Goal: Information Seeking & Learning: Check status

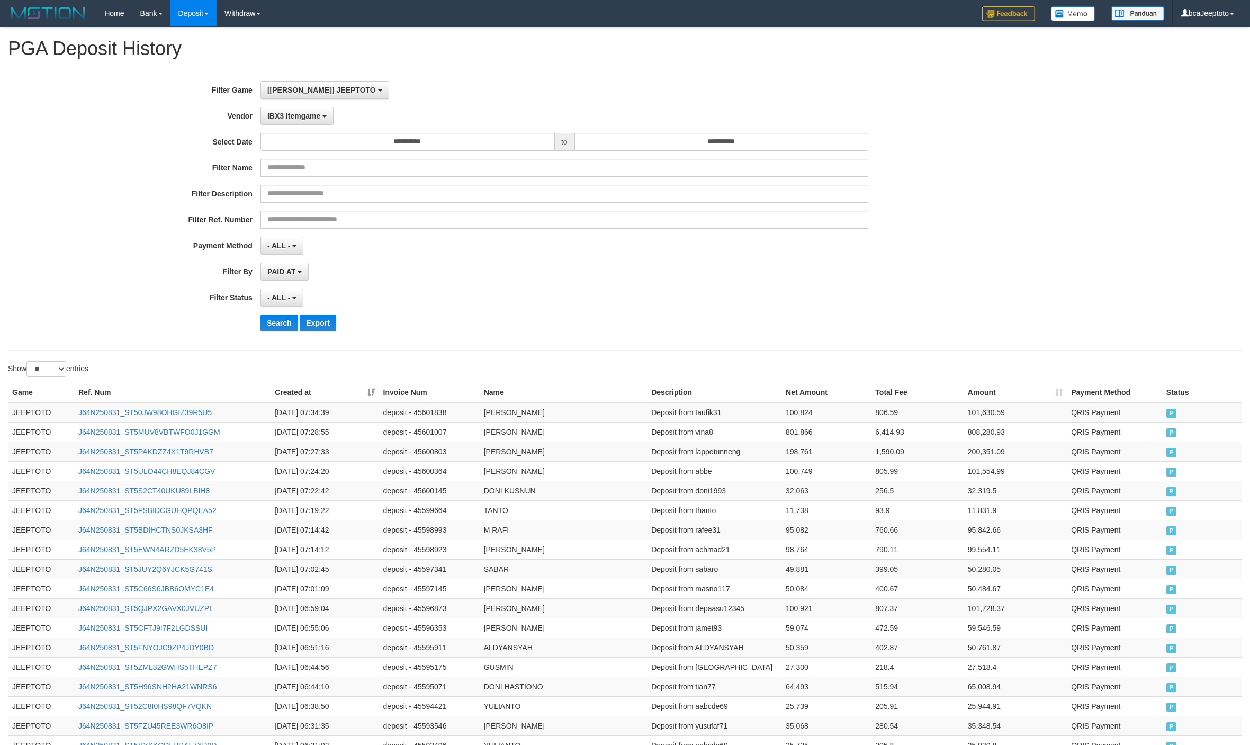
select select "**********"
select select "**"
drag, startPoint x: 597, startPoint y: 222, endPoint x: 607, endPoint y: 310, distance: 88.4
click at [607, 310] on div "**********" at bounding box center [521, 210] width 1042 height 258
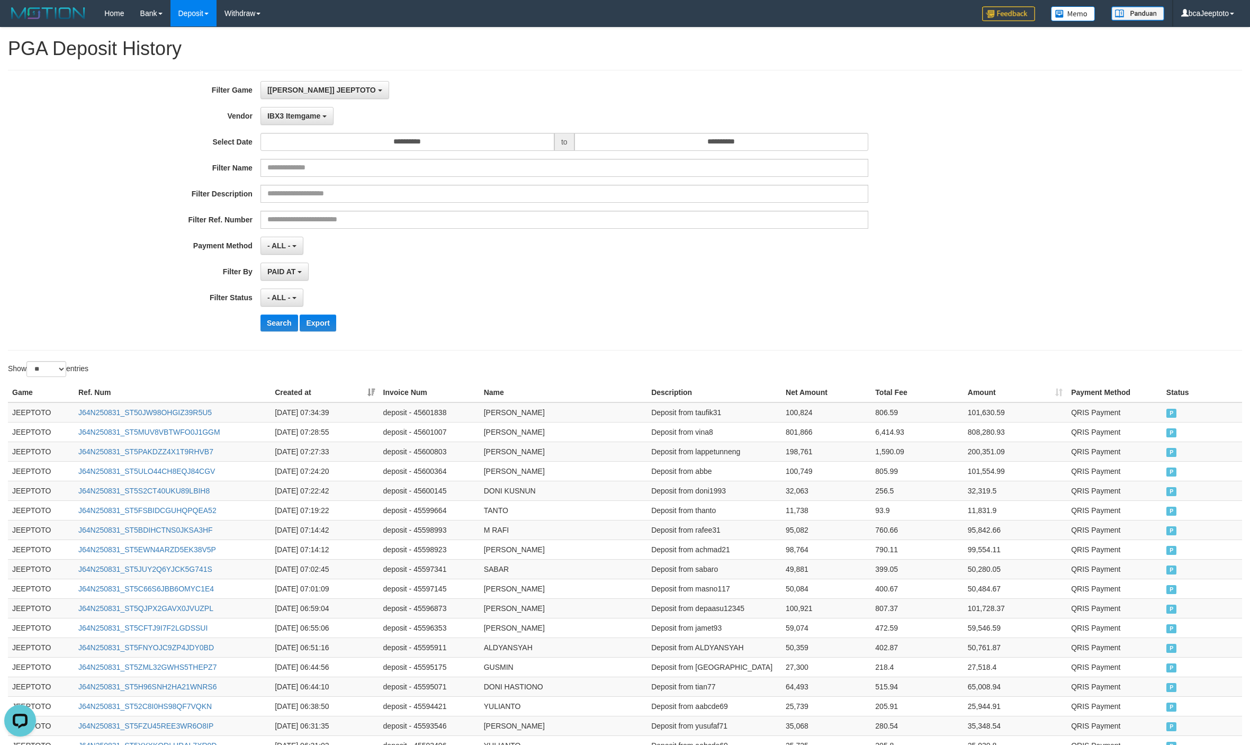
drag, startPoint x: 606, startPoint y: 309, endPoint x: 594, endPoint y: 292, distance: 20.1
click at [594, 292] on div "- ALL - SELECT ALL - ALL - SELECT STATUS PENDING/UNPAID PAID CANCELED EXPIRED" at bounding box center [564, 298] width 608 height 18
click at [594, 294] on div "- ALL - SELECT ALL - ALL - SELECT STATUS PENDING/UNPAID PAID CANCELED EXPIRED" at bounding box center [564, 298] width 608 height 18
drag, startPoint x: 594, startPoint y: 294, endPoint x: 587, endPoint y: 287, distance: 10.2
click at [587, 287] on div "**********" at bounding box center [521, 210] width 1042 height 258
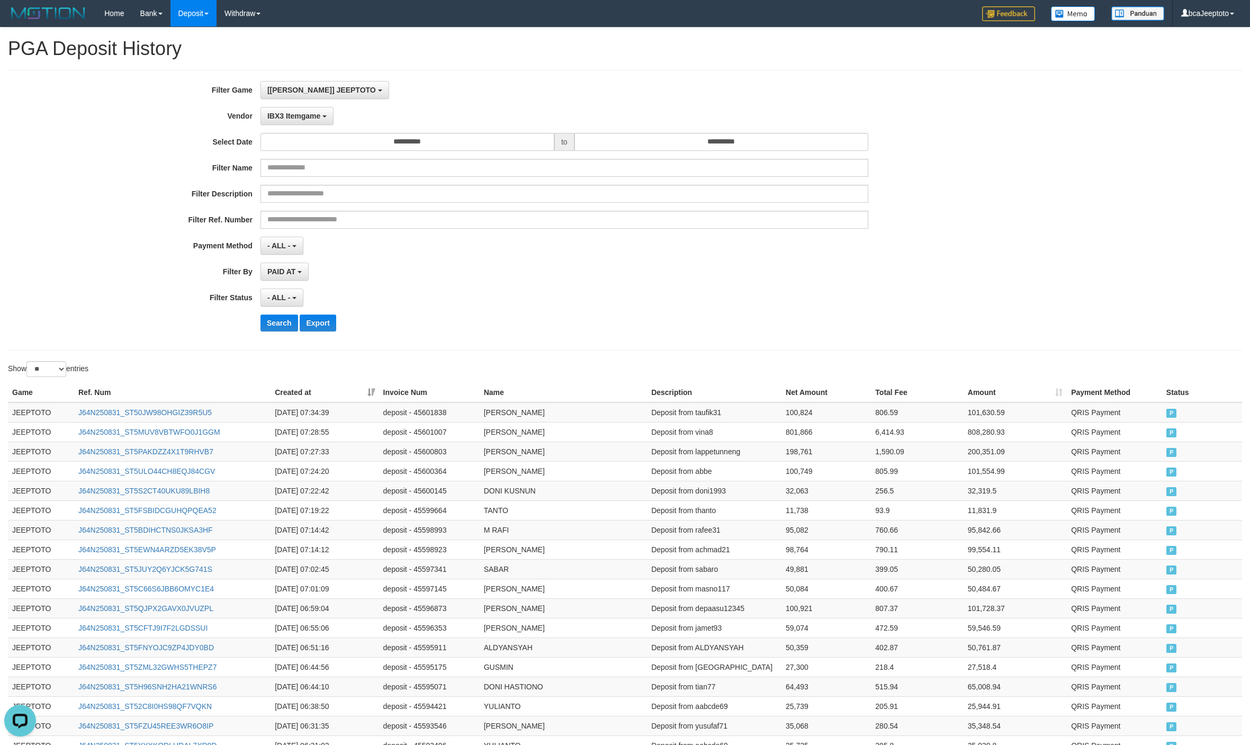
click at [588, 288] on div "**********" at bounding box center [521, 210] width 1042 height 258
drag, startPoint x: 588, startPoint y: 288, endPoint x: 254, endPoint y: 7, distance: 436.2
click at [254, 6] on link "Withdraw" at bounding box center [243, 13] width 52 height 26
drag, startPoint x: 302, startPoint y: 174, endPoint x: 254, endPoint y: 14, distance: 166.3
click at [254, 13] on link "Withdraw" at bounding box center [243, 13] width 52 height 26
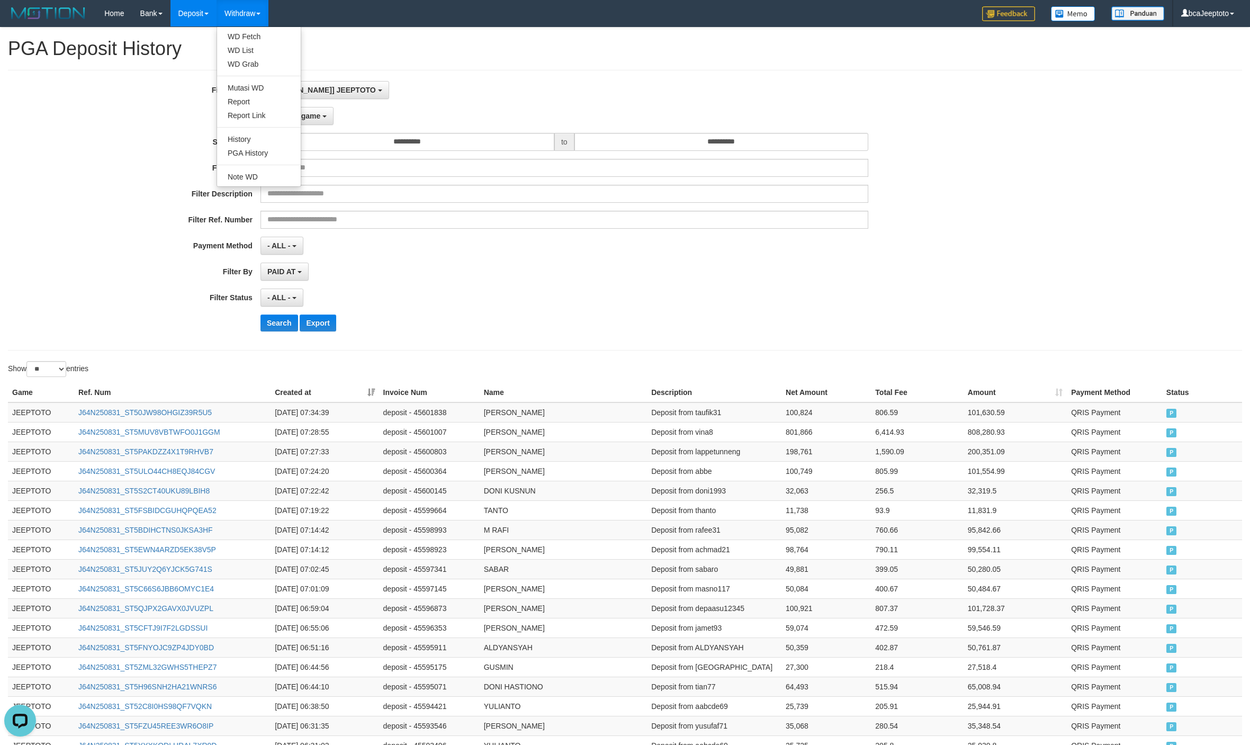
click at [247, 10] on link "Withdraw" at bounding box center [243, 13] width 52 height 26
click at [251, 156] on link "PGA History" at bounding box center [259, 153] width 84 height 14
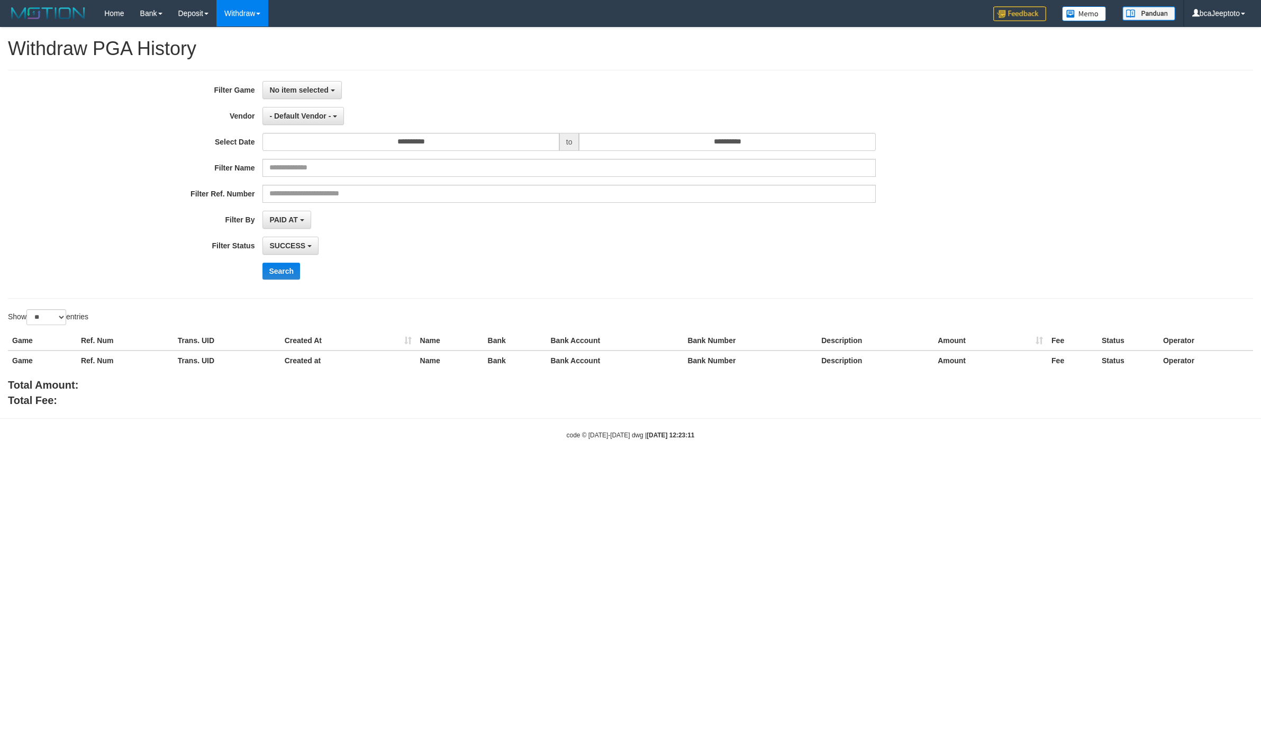
select select
select select "**"
drag, startPoint x: 0, startPoint y: 0, endPoint x: 639, endPoint y: 83, distance: 644.3
click at [639, 83] on div "No item selected SELECT GAME [ITOTO] JEEPTOTO" at bounding box center [569, 90] width 613 height 18
click at [571, 91] on div "No item selected SELECT GAME [ITOTO] JEEPTOTO" at bounding box center [569, 90] width 613 height 18
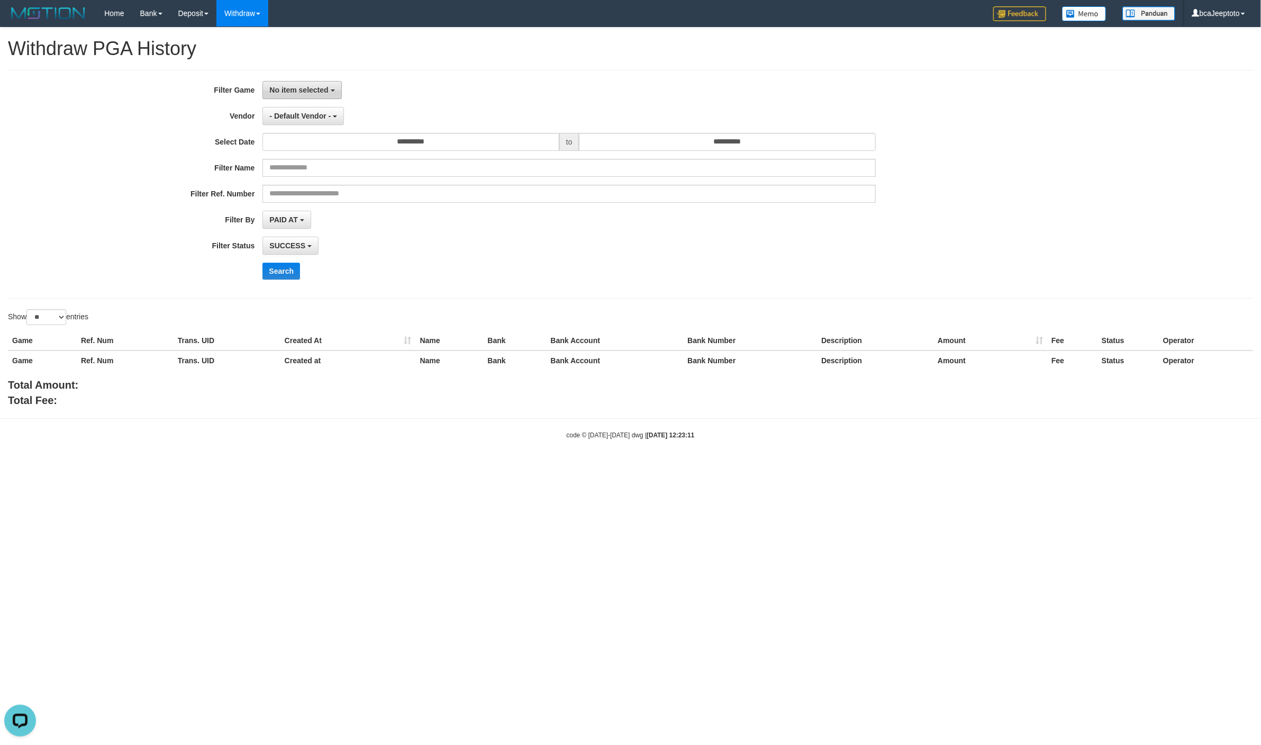
click at [299, 89] on span "No item selected" at bounding box center [298, 90] width 59 height 8
click at [314, 143] on label "[[PERSON_NAME]] JEEPTOTO" at bounding box center [332, 145] width 138 height 16
select select "***"
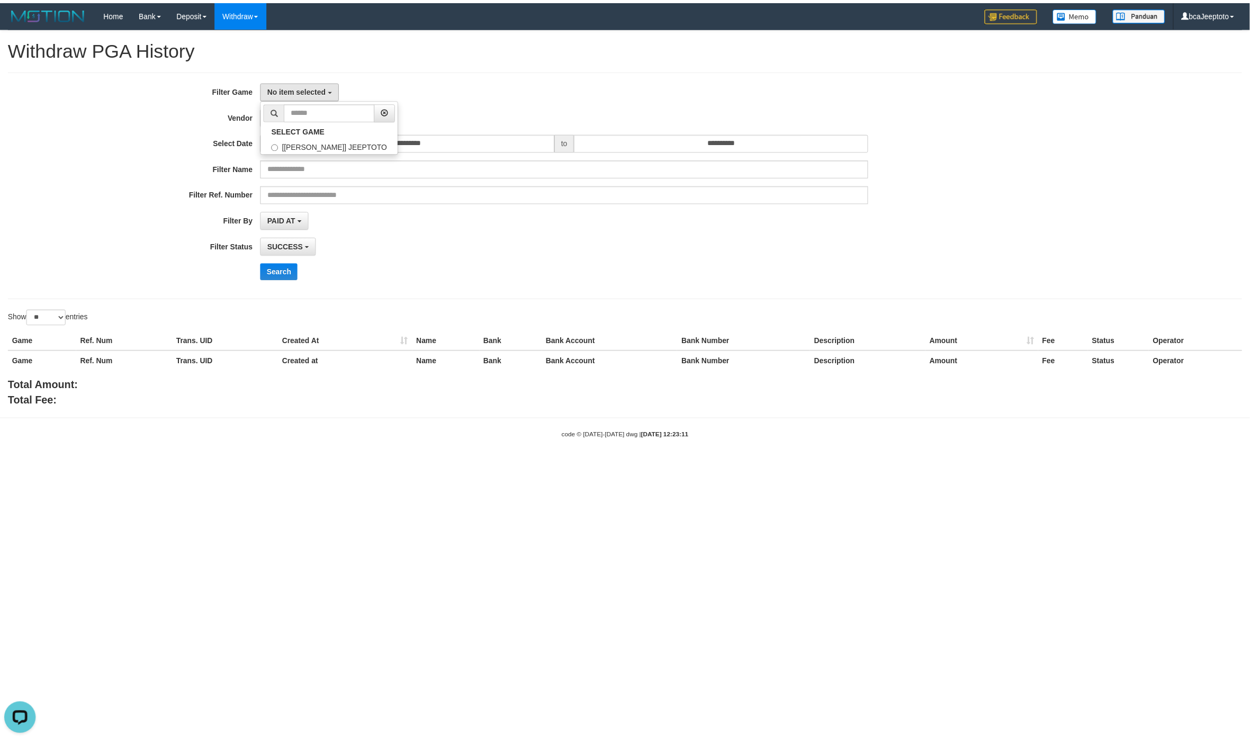
scroll to position [10, 0]
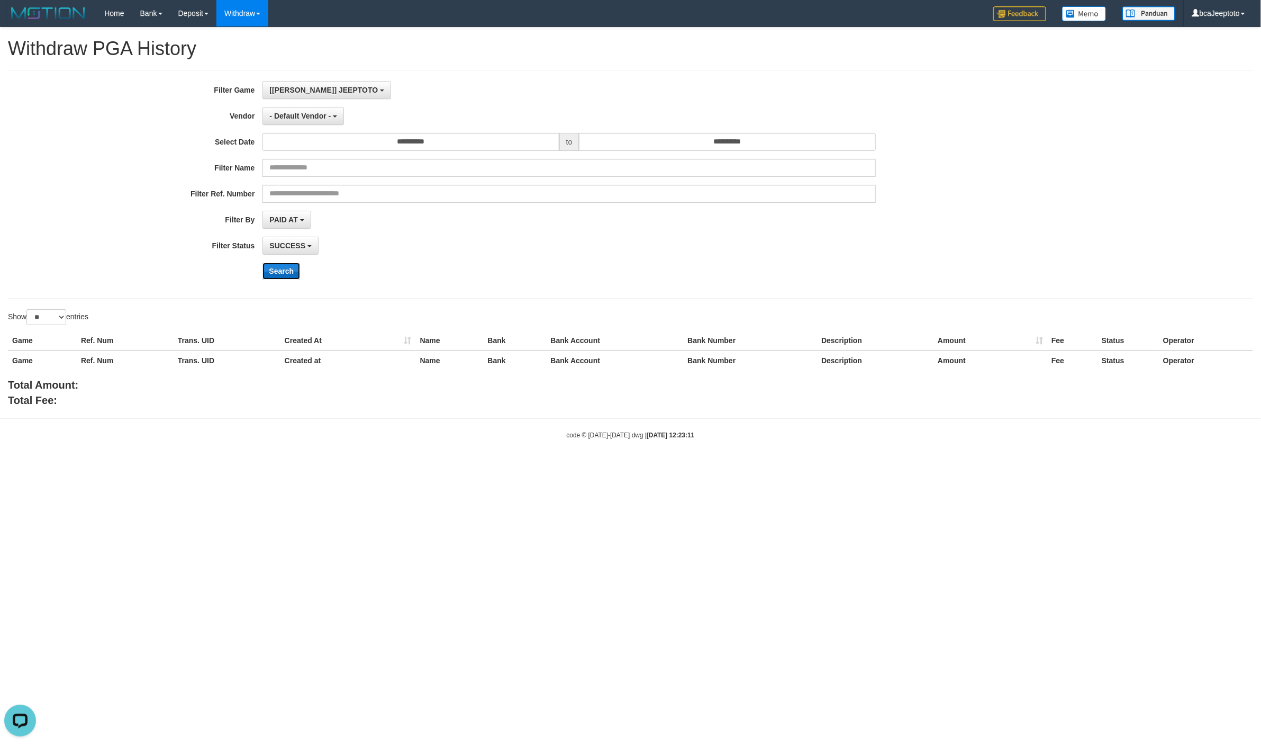
click at [278, 270] on button "Search" at bounding box center [282, 271] width 38 height 17
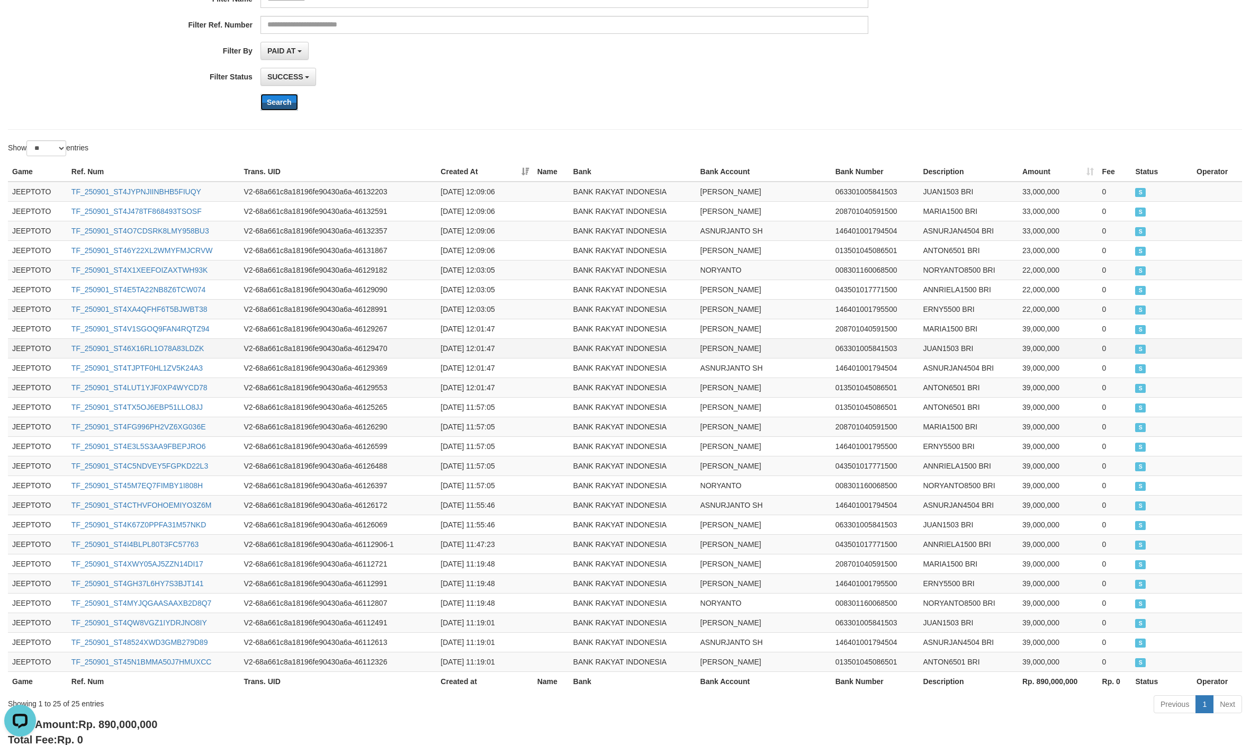
scroll to position [240, 0]
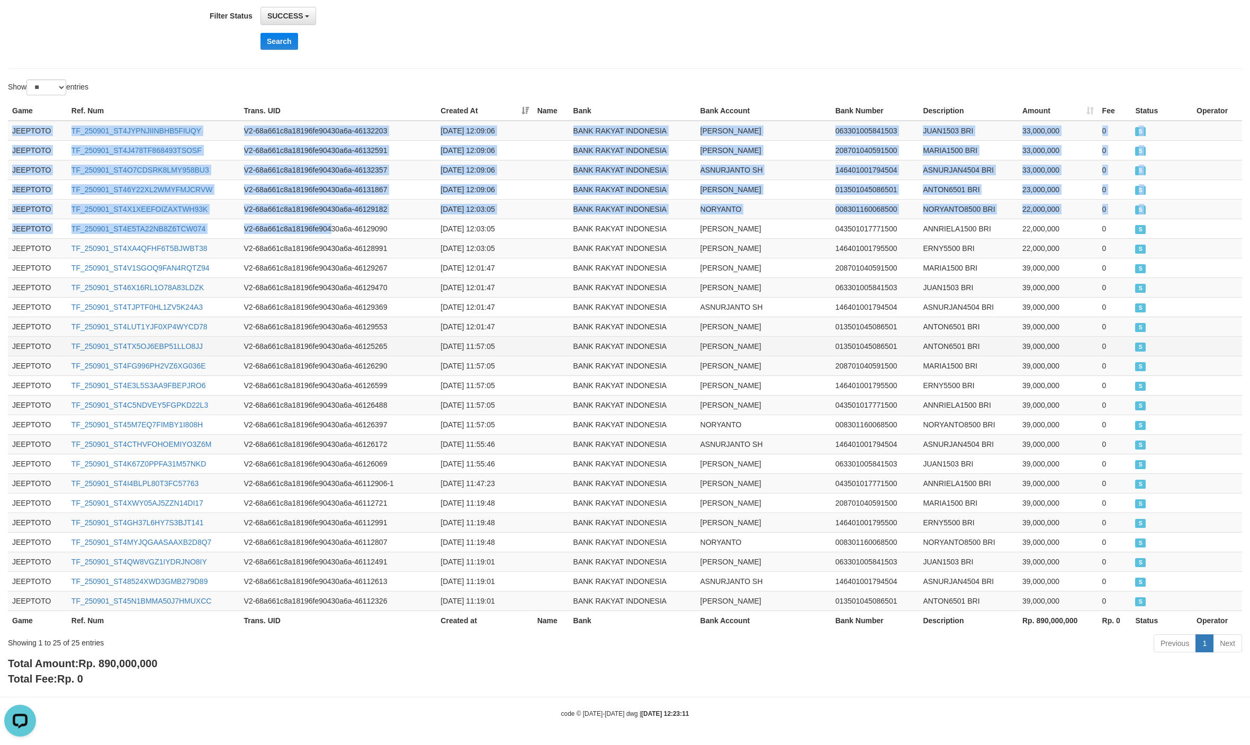
copy tbody "JEEPTOTO TF_250901_ST4JYPNJIINBHB5FIUQY V2-68a661c8a18196fe90430a6a-46132203 20…"
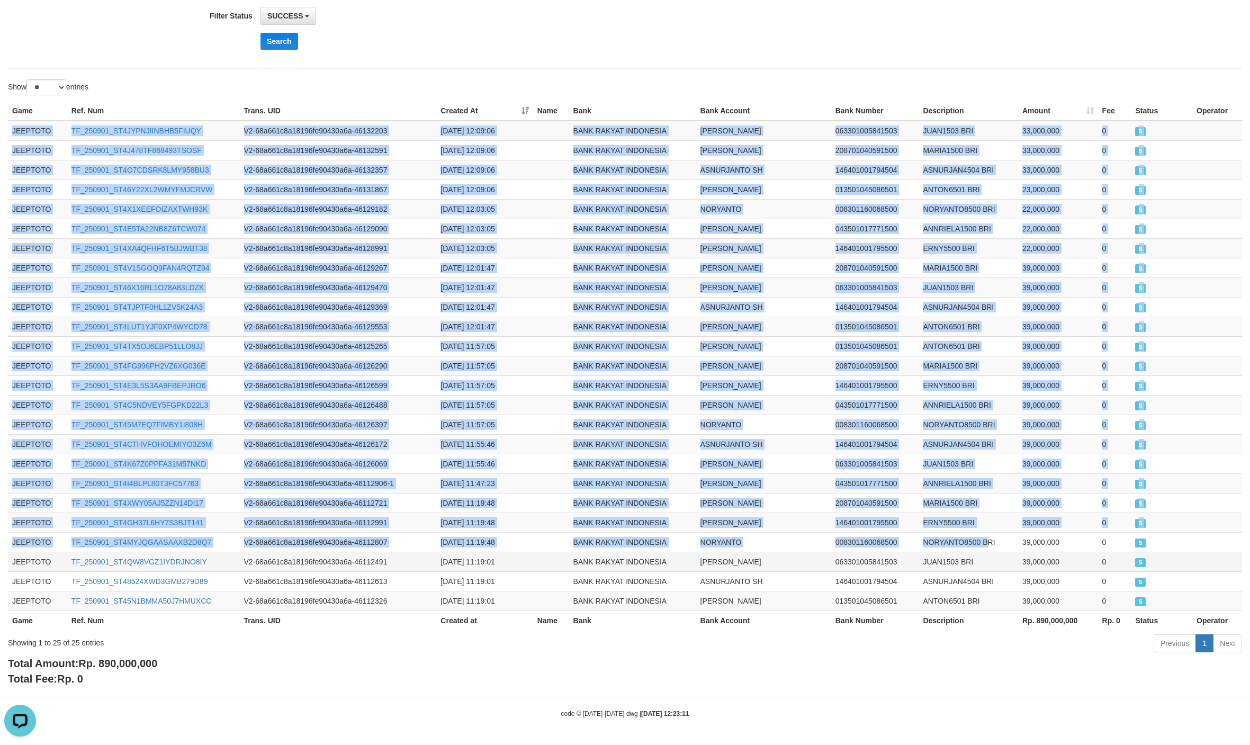
copy tbody "JEEPTOTO TF_250901_ST4JYPNJIINBHB5FIUQY V2-68a661c8a18196fe90430a6a-46132203 20…"
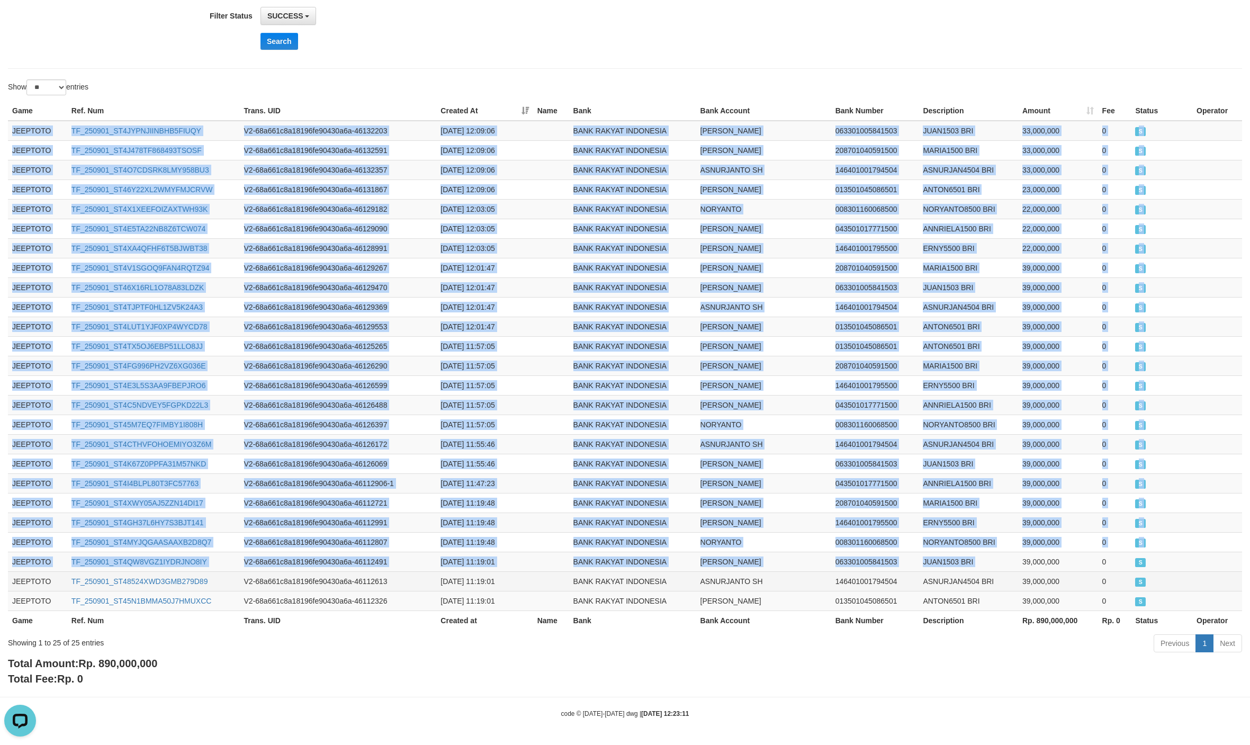
copy tbody "JEEPTOTO TF_250901_ST4JYPNJIINBHB5FIUQY V2-68a661c8a18196fe90430a6a-46132203 20…"
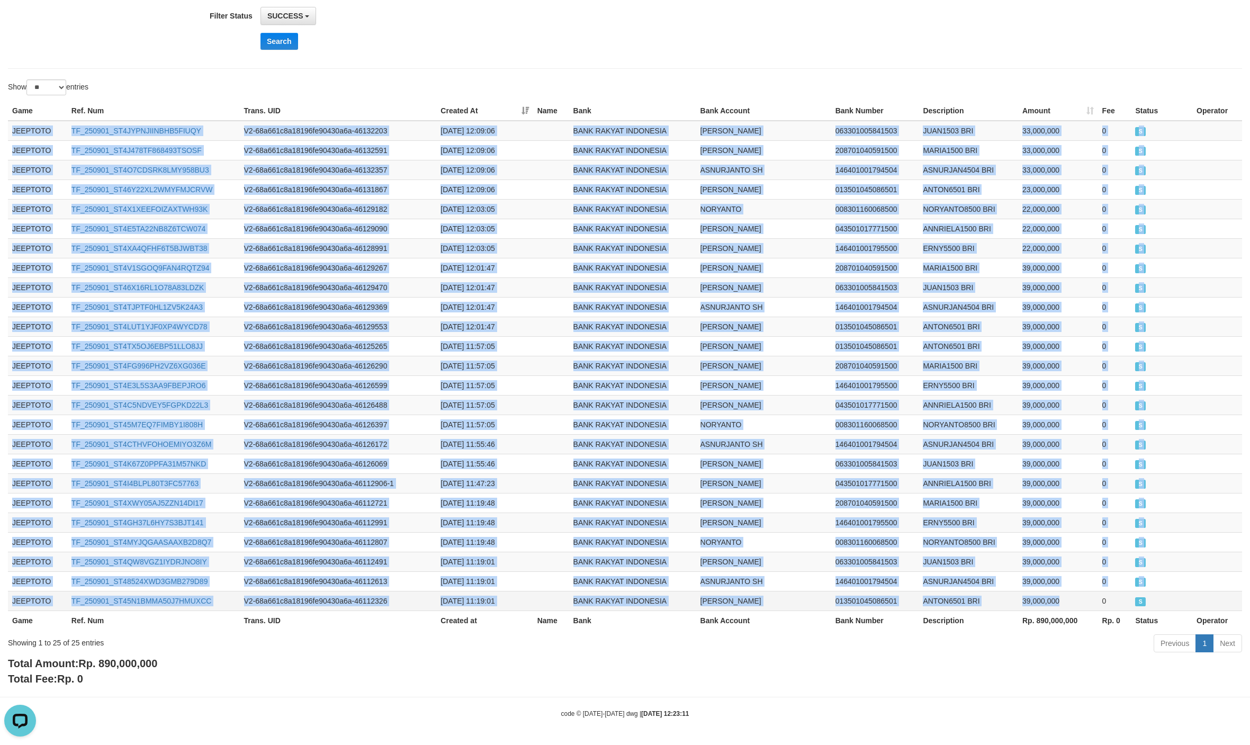
copy tbody "JEEPTOTO TF_250901_ST4JYPNJIINBHB5FIUQY V2-68a661c8a18196fe90430a6a-46132203 20…"
drag, startPoint x: 332, startPoint y: 212, endPoint x: 1153, endPoint y: 601, distance: 909.1
click at [1153, 601] on tbody "JEEPTOTO TF_250901_ST4JYPNJIINBHB5FIUQY V2-68a661c8a18196fe90430a6a-46132203 20…" at bounding box center [625, 366] width 1234 height 490
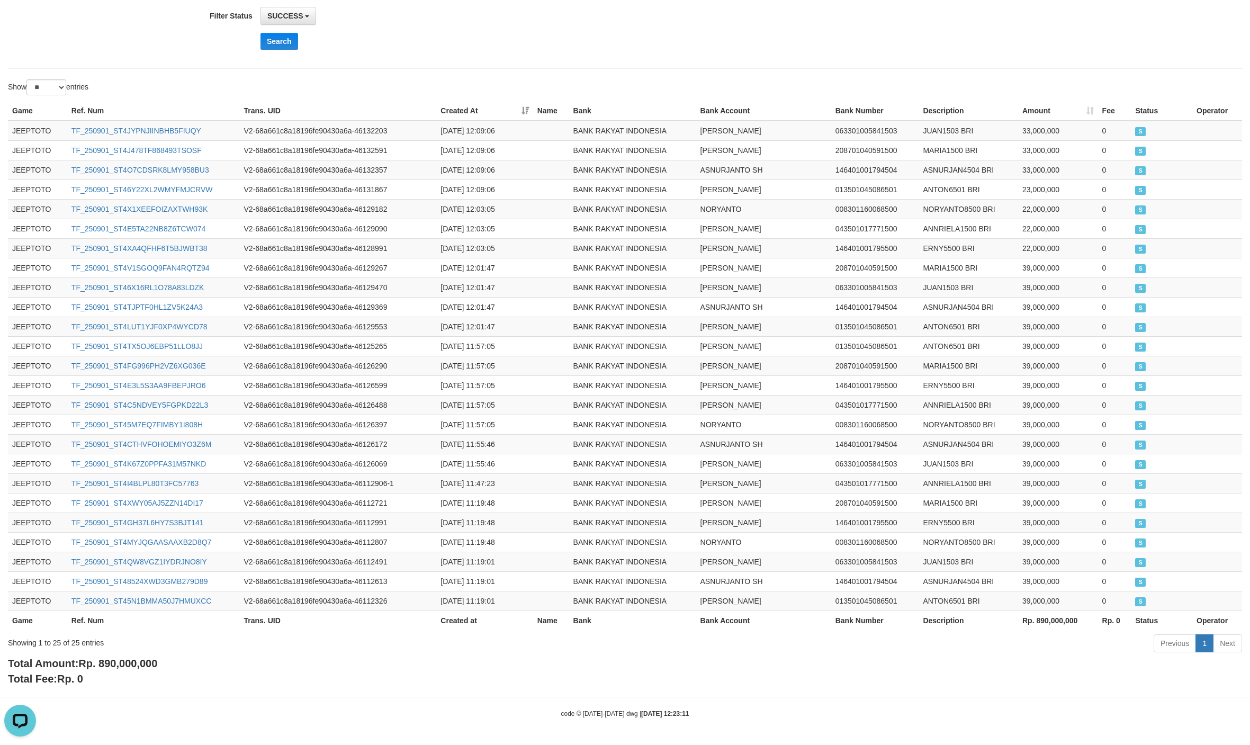
click at [756, 317] on td "ANTON" at bounding box center [763, 327] width 135 height 20
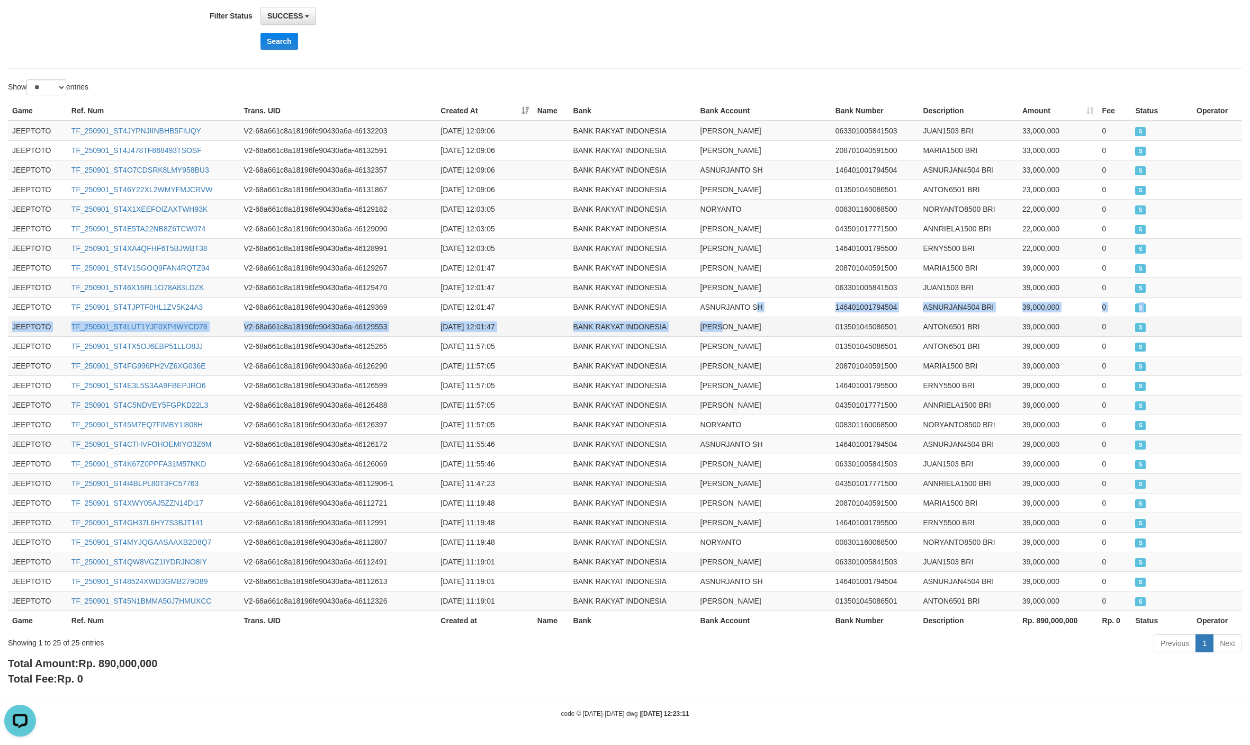
drag, startPoint x: 759, startPoint y: 301, endPoint x: 758, endPoint y: 316, distance: 15.4
click at [758, 316] on tbody "JEEPTOTO TF_250901_ST4JYPNJIINBHB5FIUQY V2-68a661c8a18196fe90430a6a-46132203 20…" at bounding box center [625, 366] width 1234 height 490
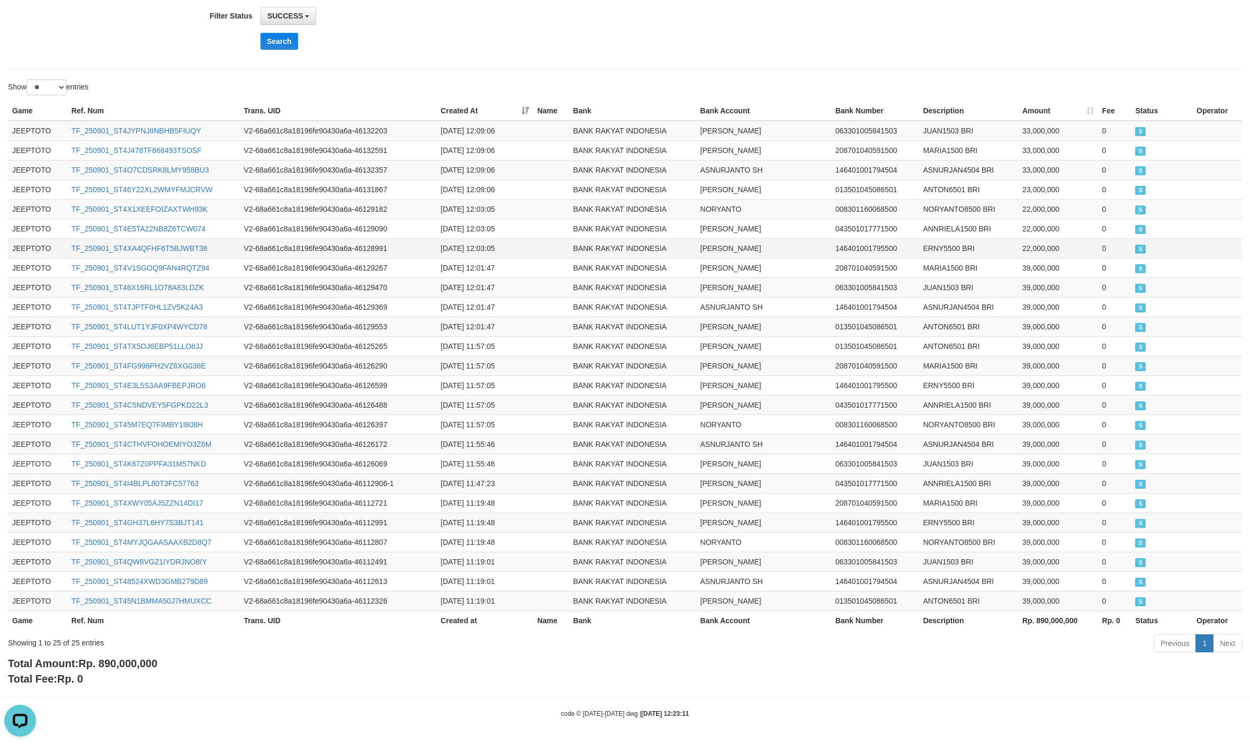
drag, startPoint x: 758, startPoint y: 316, endPoint x: 716, endPoint y: 248, distance: 79.6
click at [716, 248] on td "ERNY KUSRIANI" at bounding box center [763, 248] width 135 height 20
